Goal: Task Accomplishment & Management: Manage account settings

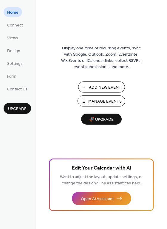
click at [99, 101] on span "Manage Events" at bounding box center [104, 102] width 33 height 6
click at [15, 54] on span "Design" at bounding box center [13, 51] width 13 height 6
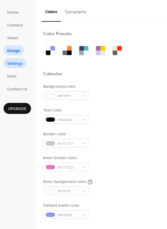
click at [15, 62] on span "Settings" at bounding box center [14, 64] width 15 height 6
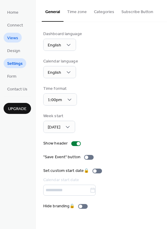
click at [15, 40] on span "Views" at bounding box center [12, 38] width 11 height 6
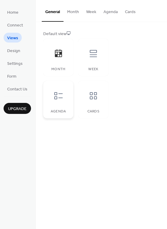
click at [65, 96] on div at bounding box center [58, 96] width 18 height 18
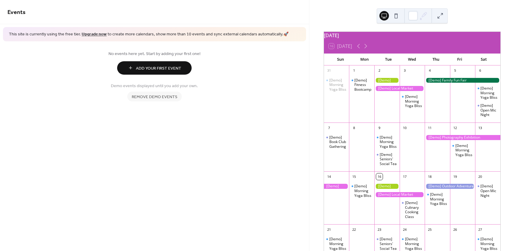
click at [161, 100] on span "Remove demo events" at bounding box center [155, 97] width 46 height 6
